Goal: Task Accomplishment & Management: Manage account settings

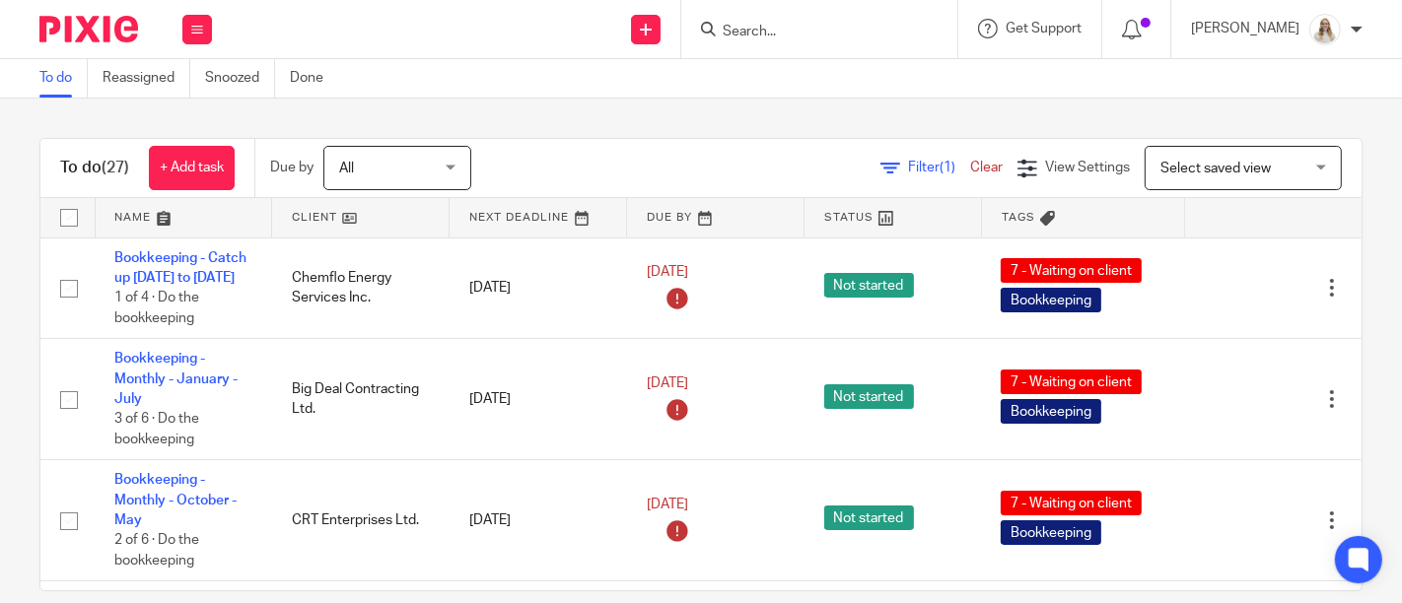
click at [163, 218] on link at bounding box center [184, 217] width 176 height 39
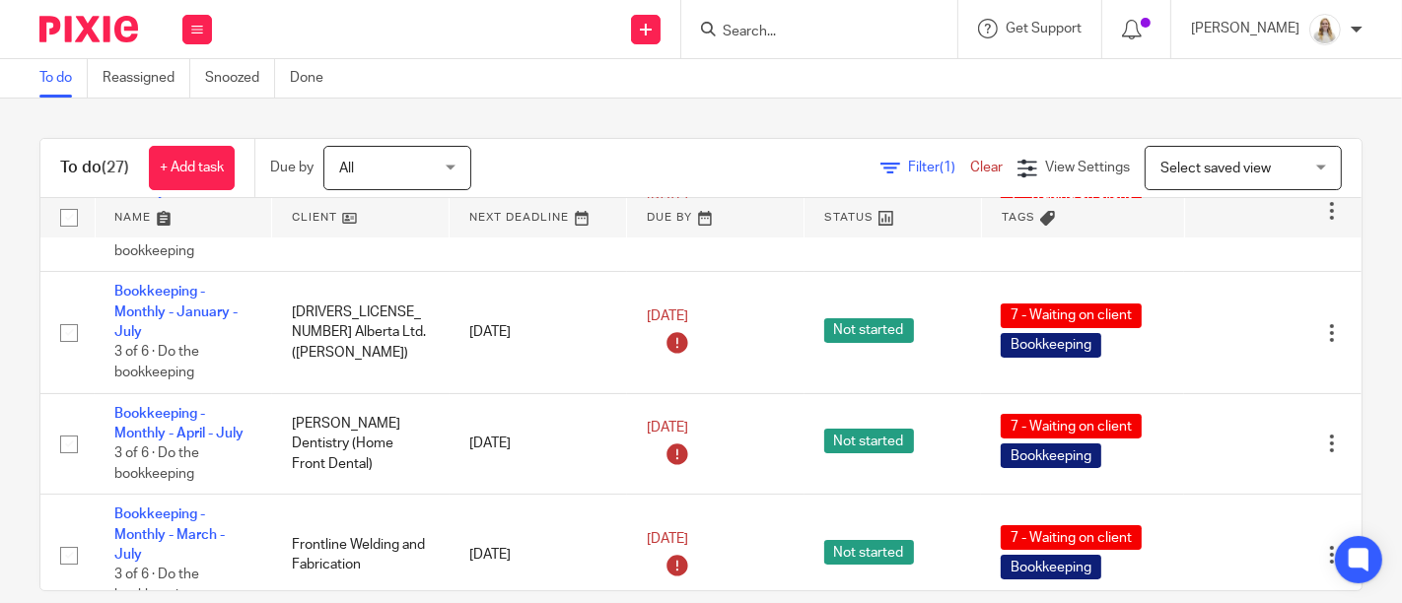
scroll to position [438, 0]
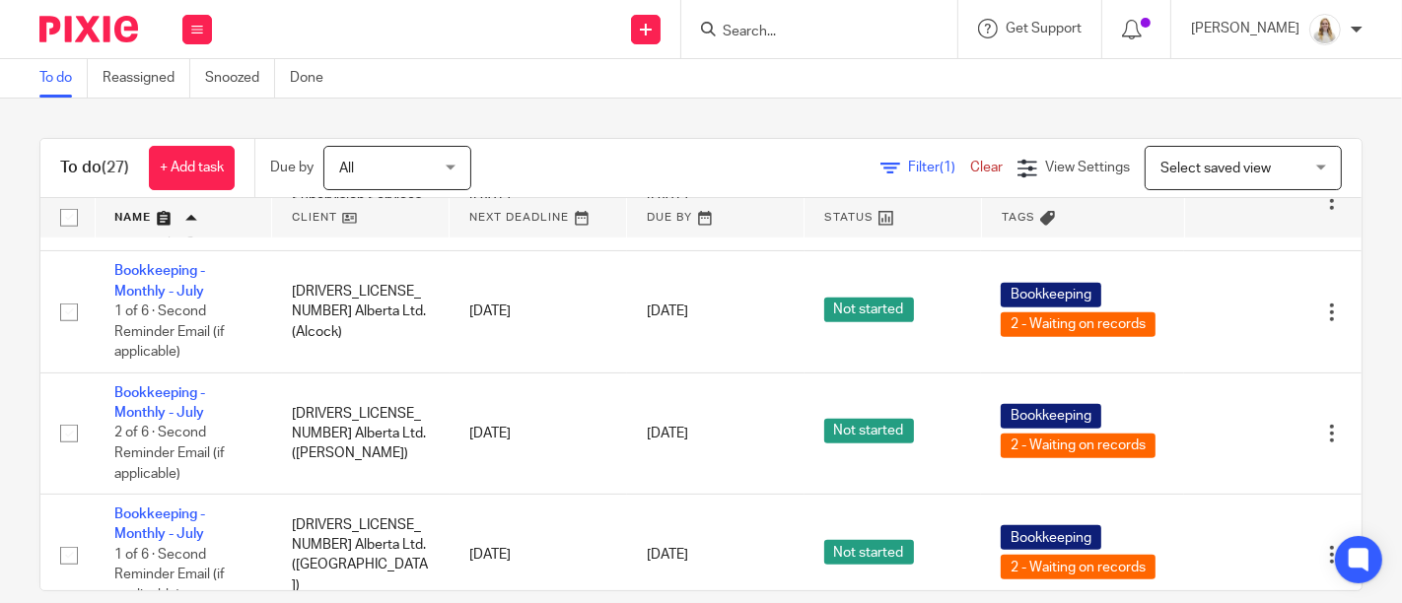
scroll to position [1205, 0]
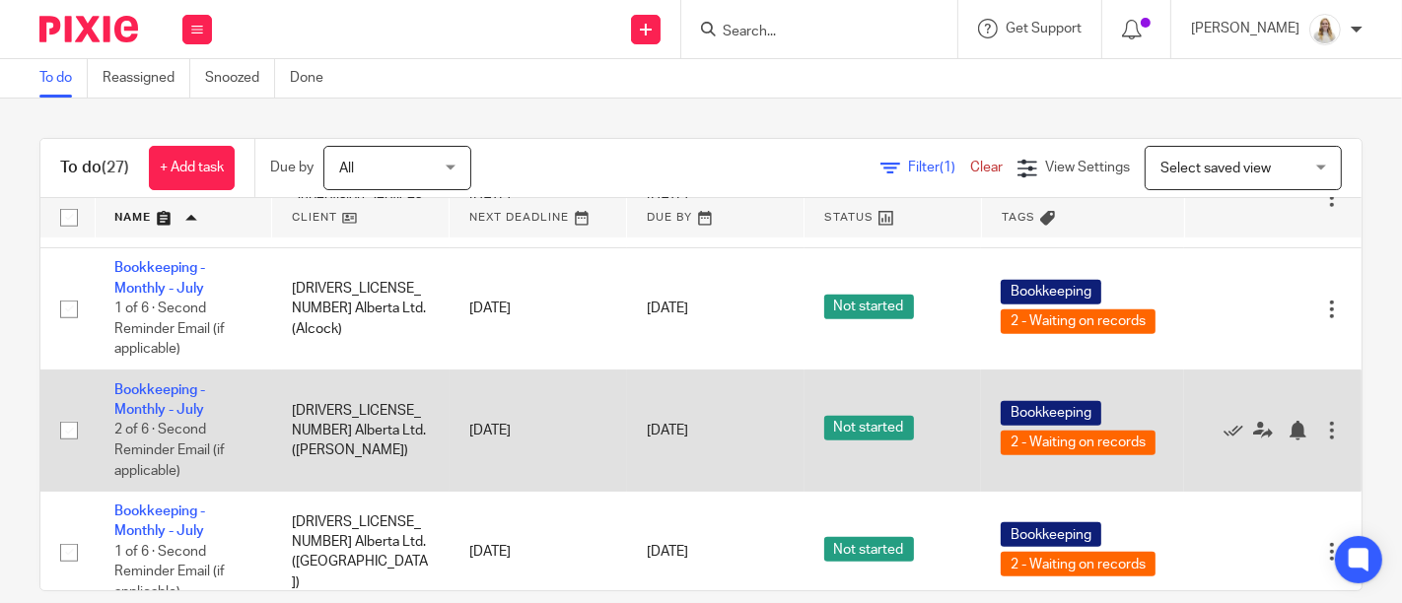
click at [160, 418] on td "Bookkeeping - Monthly - July 2 of 6 · Second Reminder Email (if applicable)" at bounding box center [183, 430] width 177 height 121
click at [166, 413] on link "Bookkeeping - Monthly - July" at bounding box center [159, 401] width 91 height 34
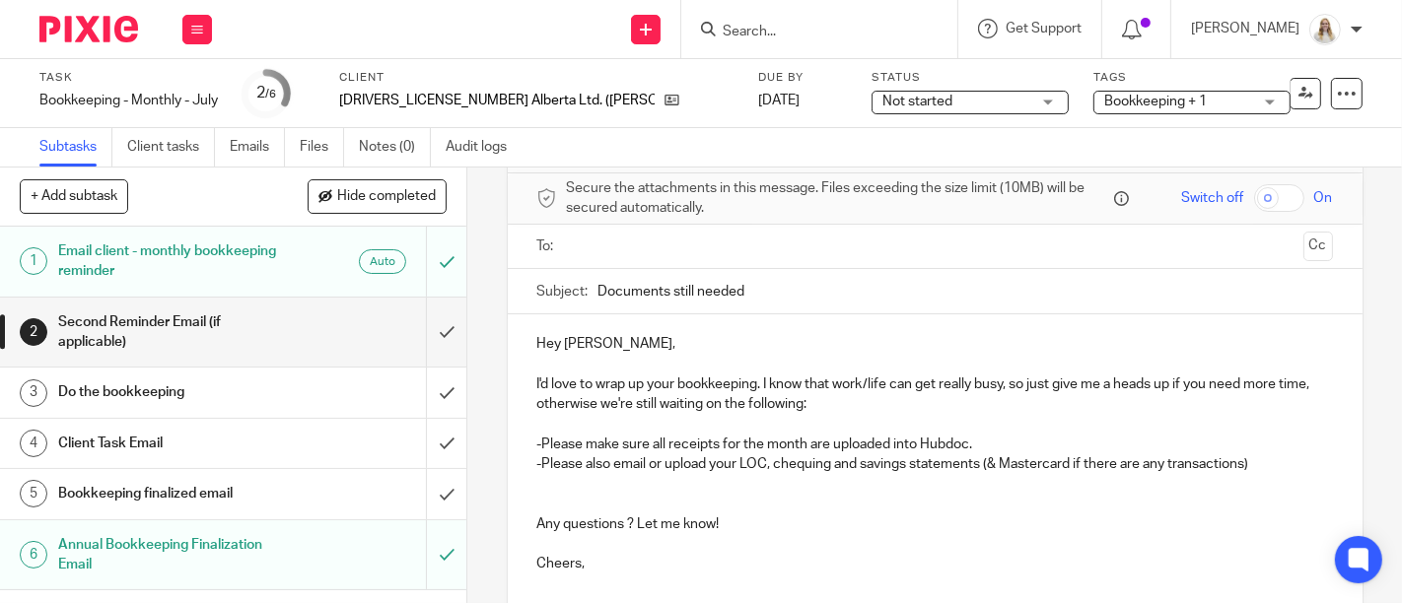
scroll to position [109, 0]
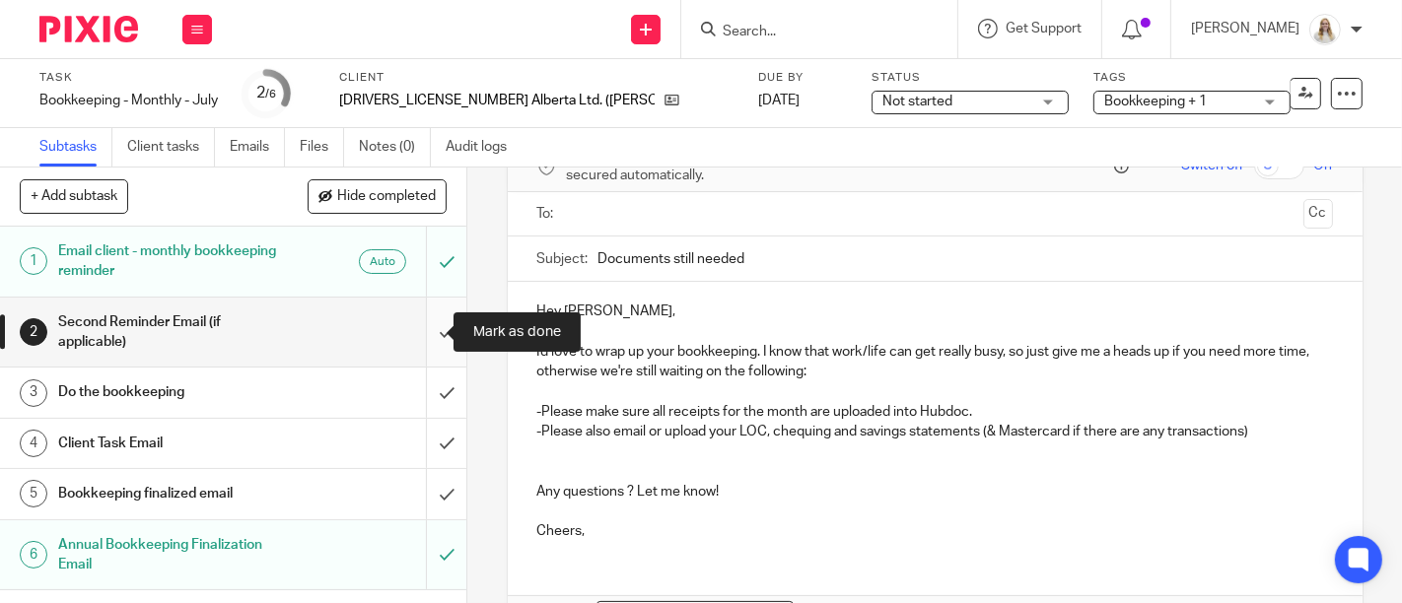
click at [437, 331] on input "submit" at bounding box center [233, 333] width 466 height 70
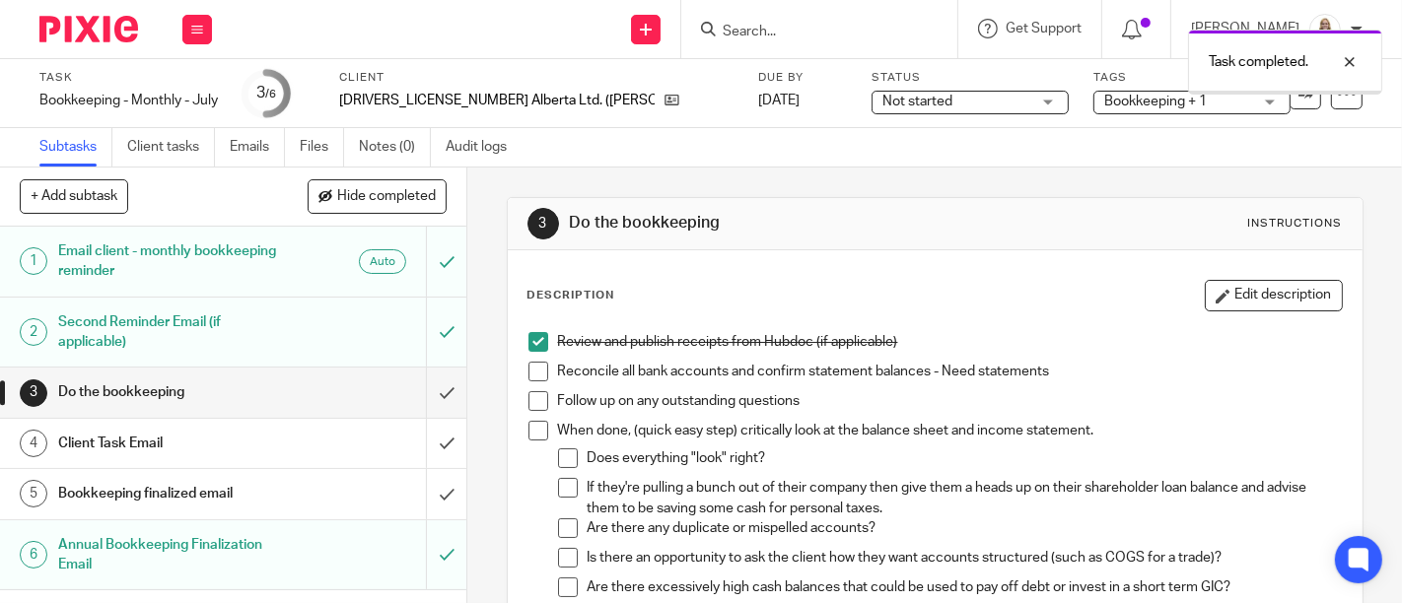
click at [1104, 106] on span "Bookkeeping + 1" at bounding box center [1178, 102] width 148 height 21
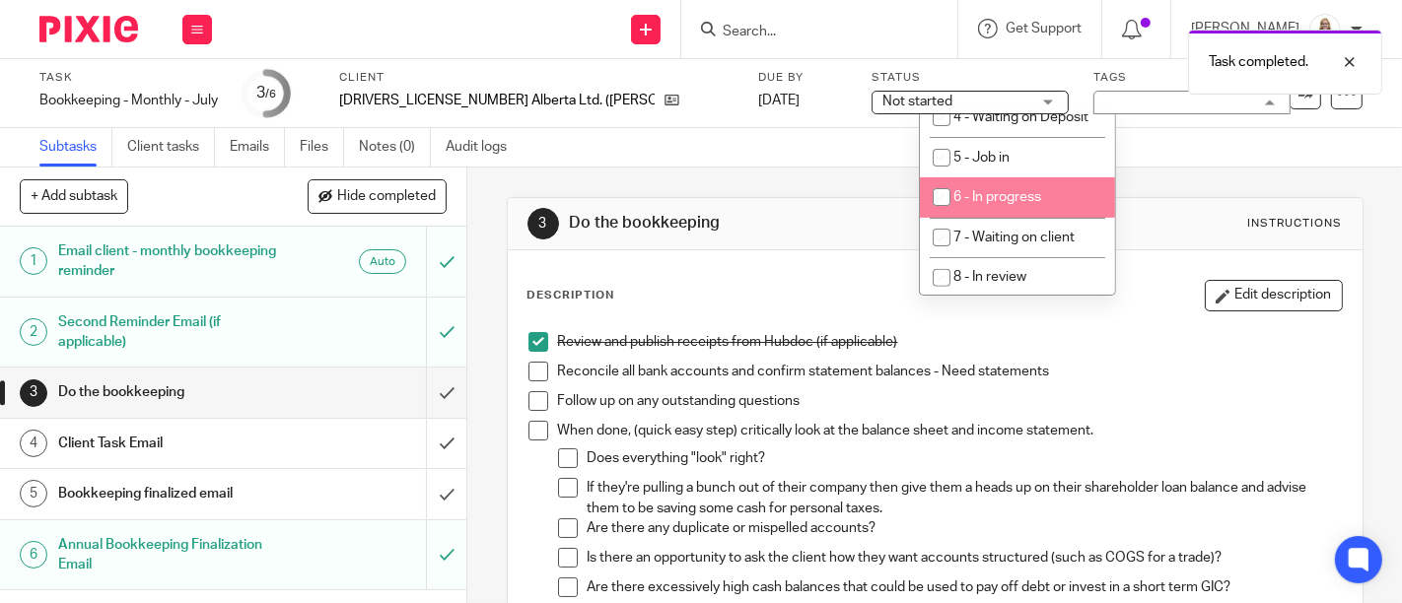
scroll to position [766, 0]
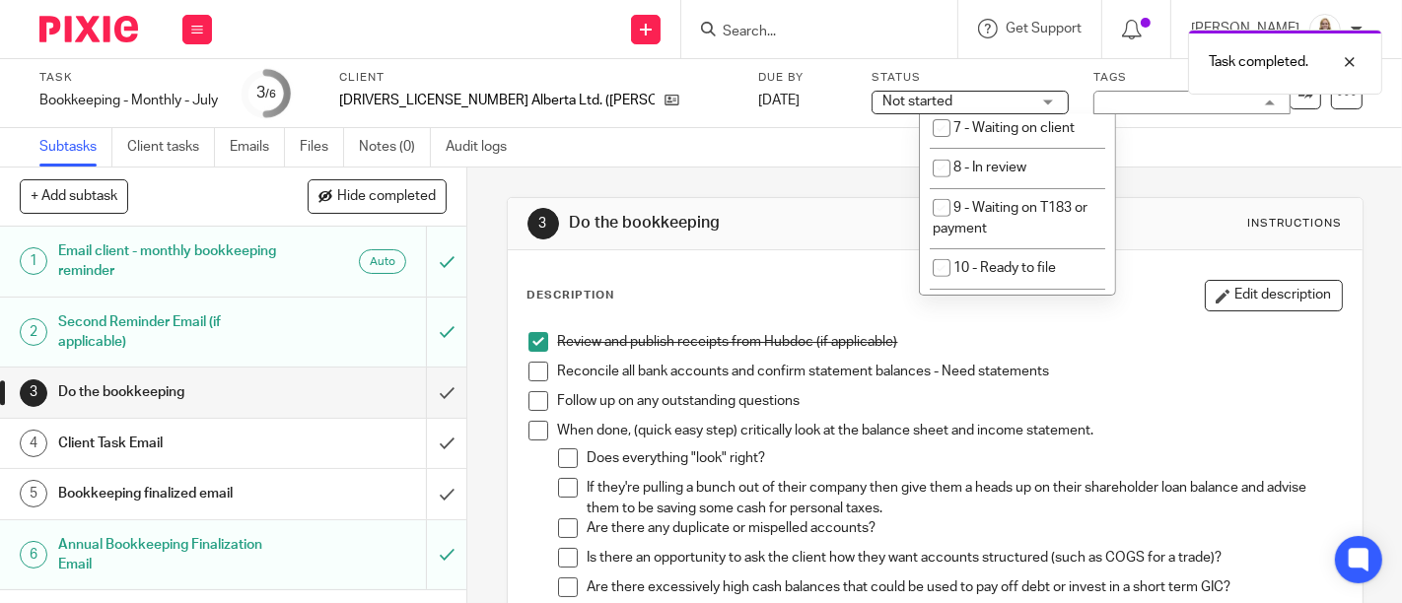
click at [1034, 95] on span "6 - In progress" at bounding box center [997, 88] width 88 height 14
checkbox input "true"
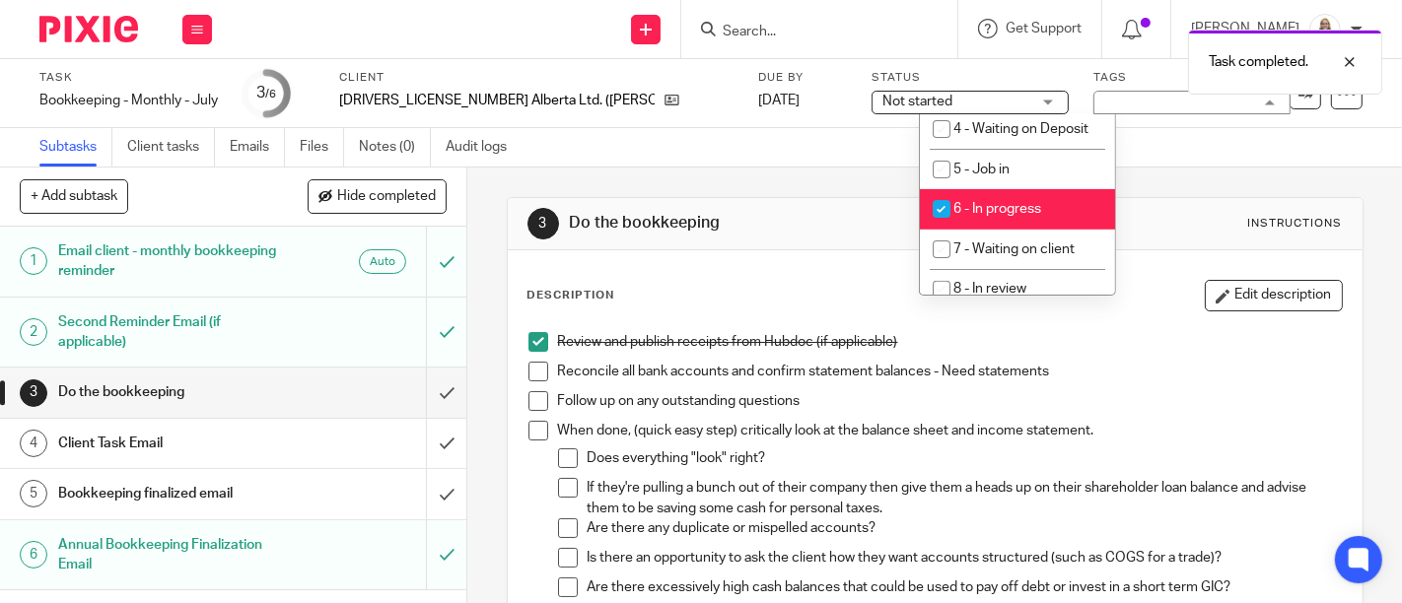
scroll to position [547, 0]
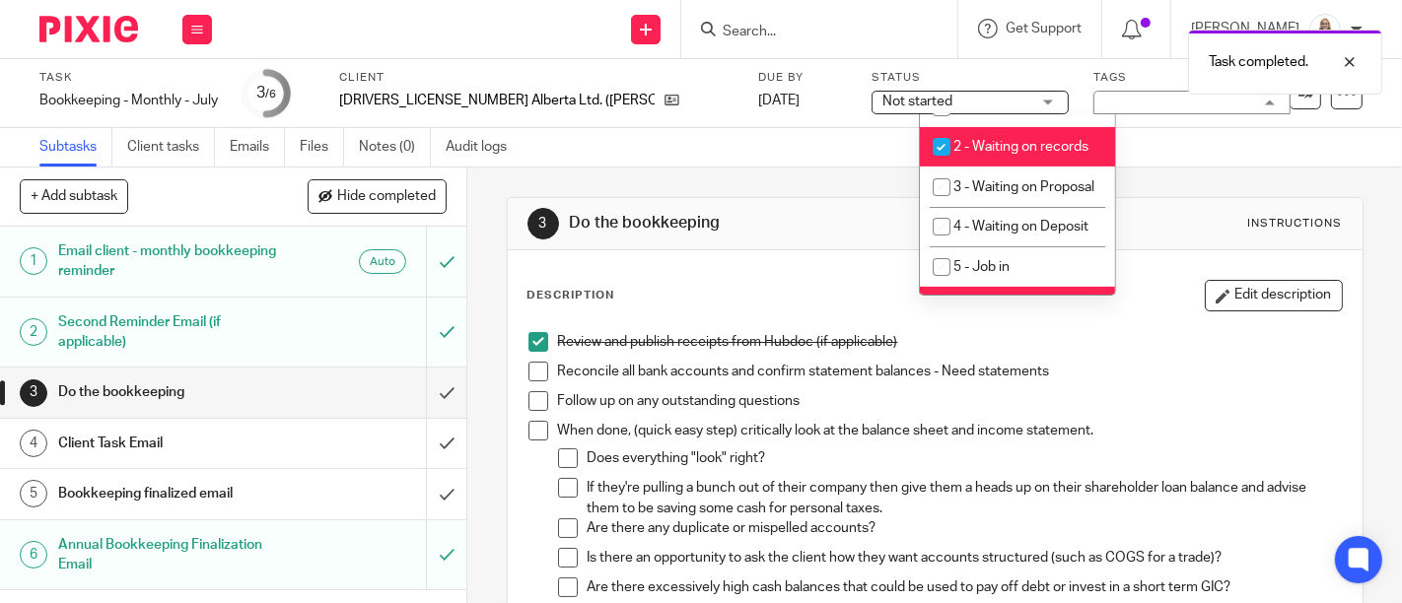
click at [1042, 151] on li "2 - Waiting on records" at bounding box center [1017, 147] width 195 height 40
checkbox input "false"
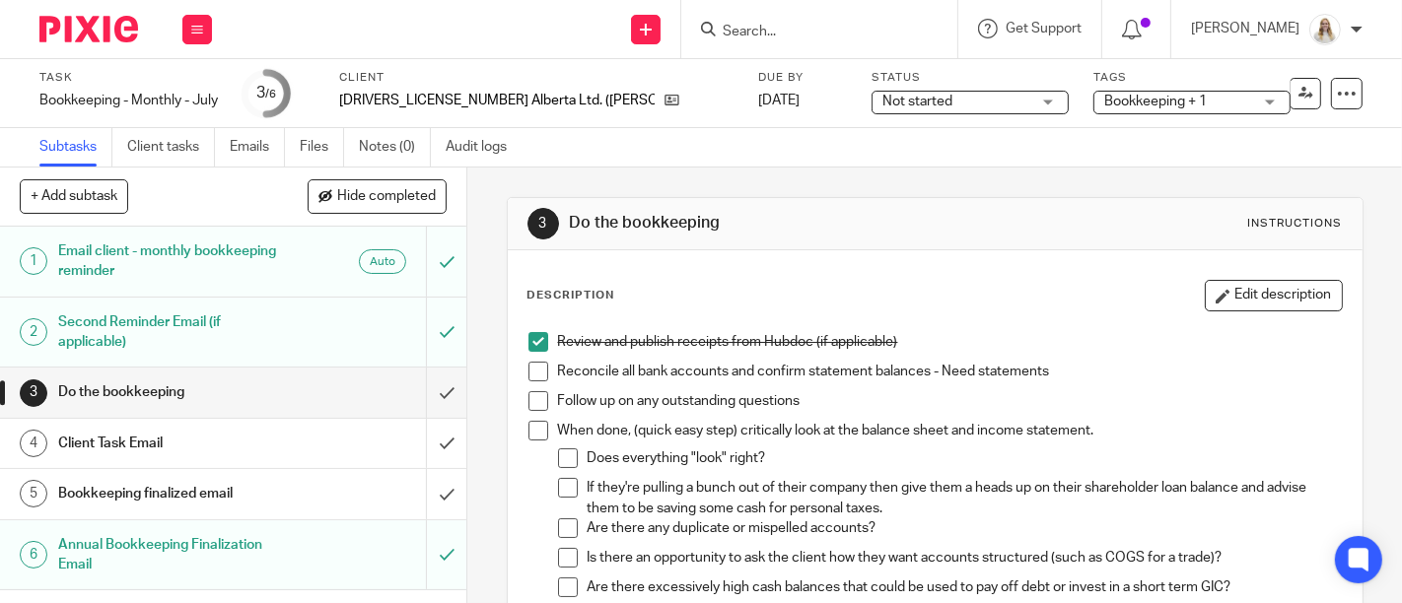
click at [783, 153] on div "Subtasks Client tasks Emails Files Notes (0) Audit logs" at bounding box center [701, 147] width 1402 height 39
